Goal: Find specific page/section: Find specific page/section

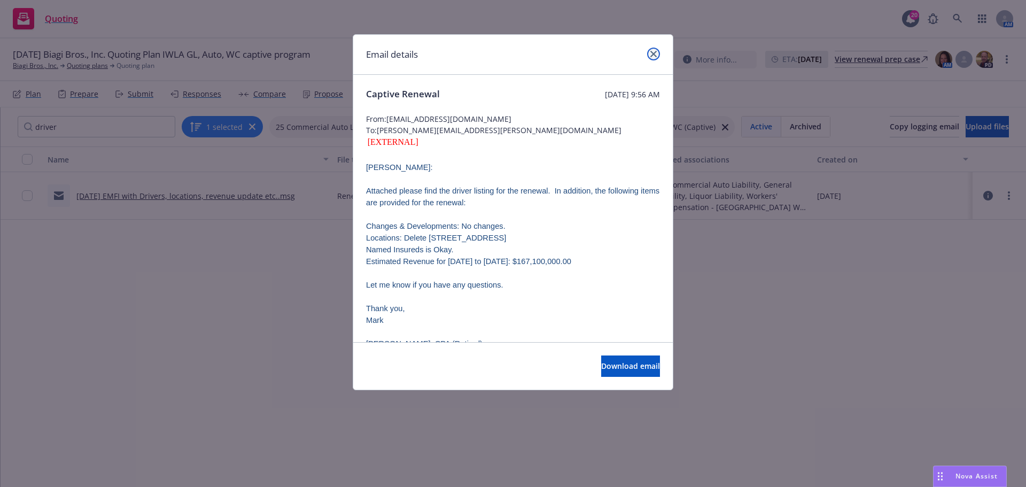
click at [652, 54] on icon "close" at bounding box center [653, 54] width 6 height 6
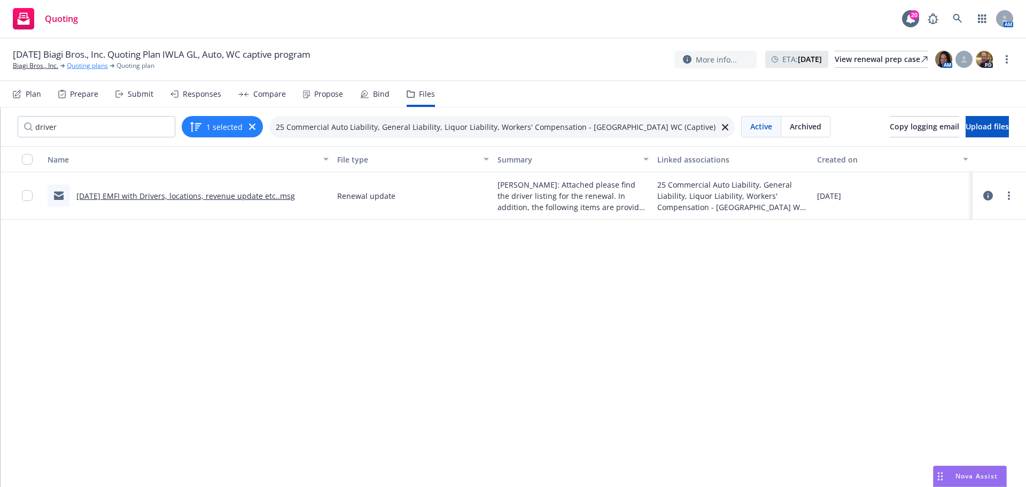
click at [77, 61] on link "Quoting plans" at bounding box center [87, 66] width 41 height 10
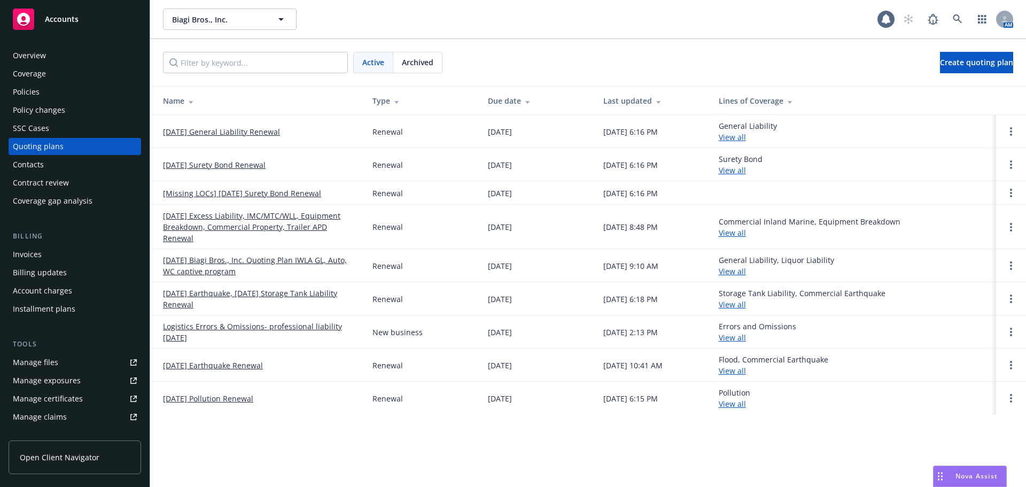
click at [381, 63] on span "Active" at bounding box center [373, 62] width 22 height 11
click at [279, 220] on link "[DATE] Excess Liability, IMC/MTC/WLL, Equipment Breakdown, Commercial Property,…" at bounding box center [259, 227] width 192 height 34
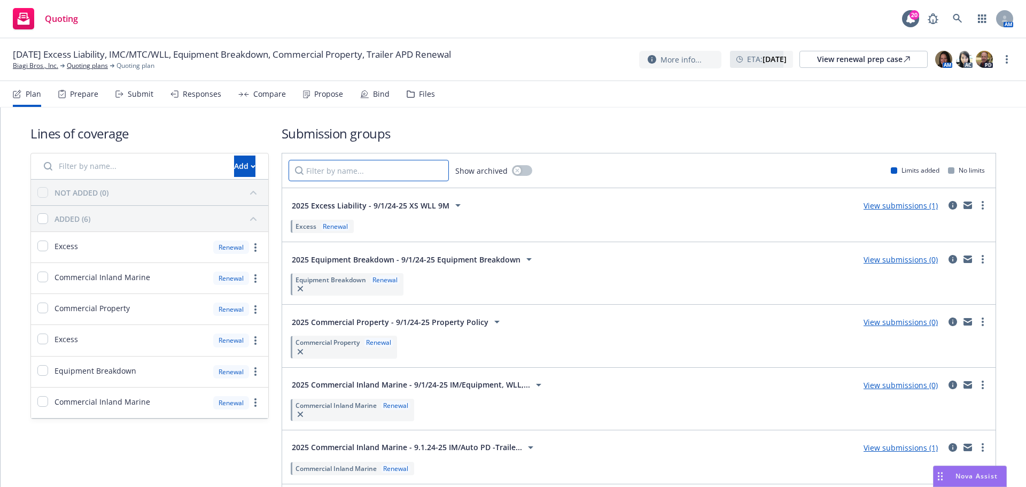
click at [317, 175] on input "Filter by name..." at bounding box center [369, 170] width 160 height 21
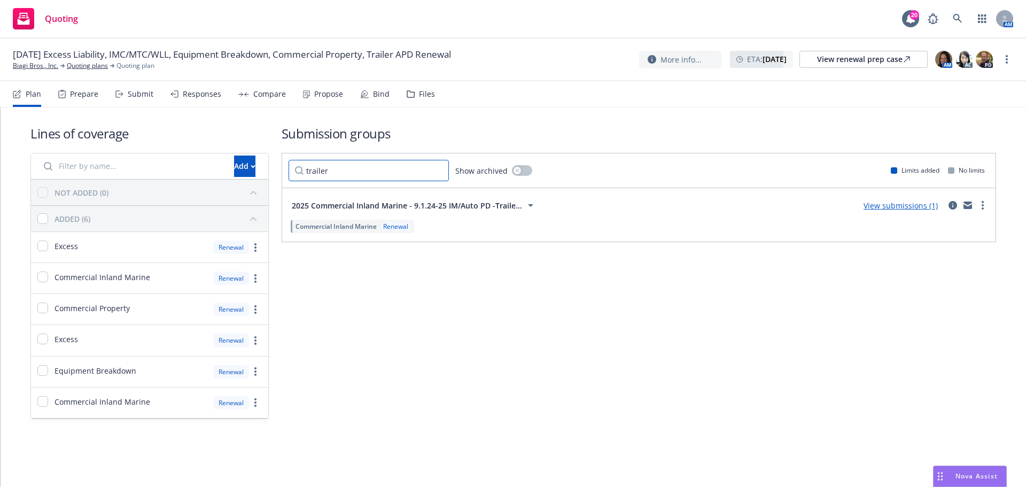
type input "trailer"
click at [423, 91] on div "Files" at bounding box center [427, 94] width 16 height 9
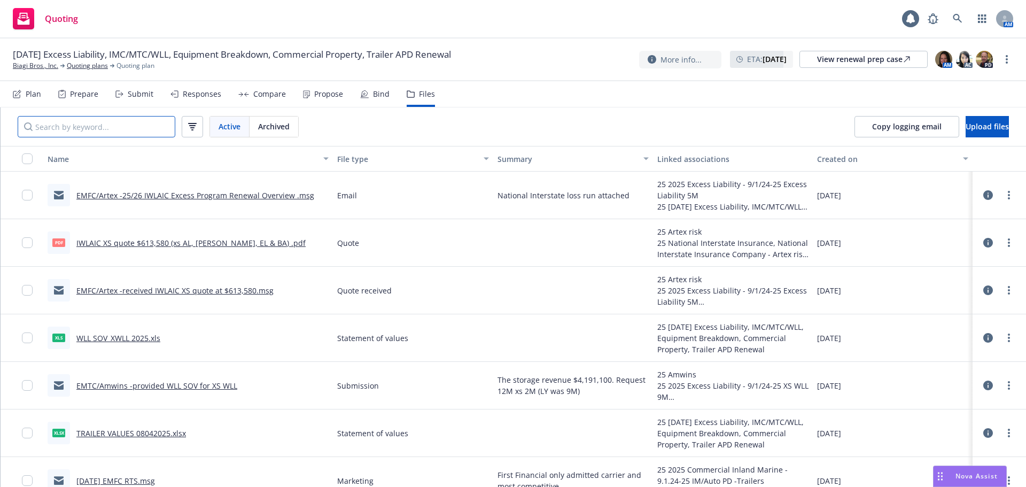
click at [136, 129] on input "Search by keyword..." at bounding box center [97, 126] width 158 height 21
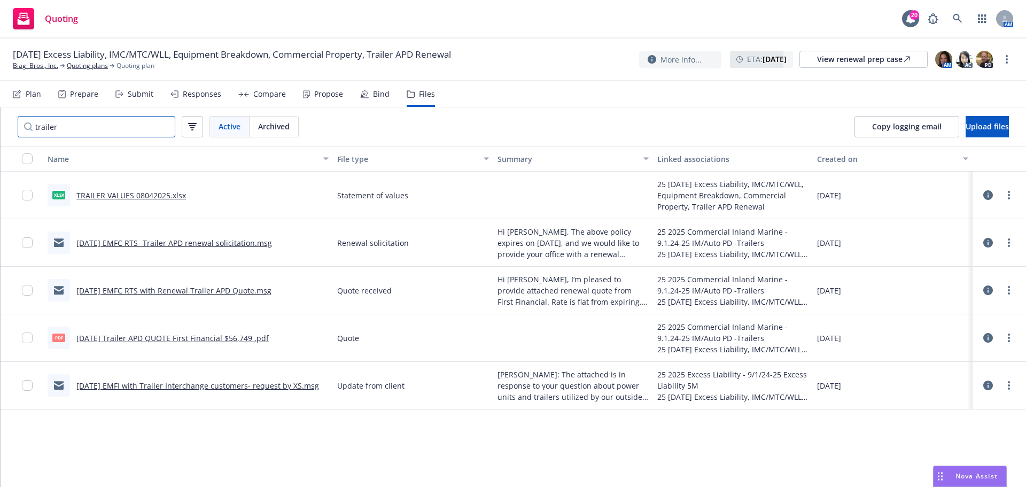
type input "trailer"
